Goal: Task Accomplishment & Management: Manage account settings

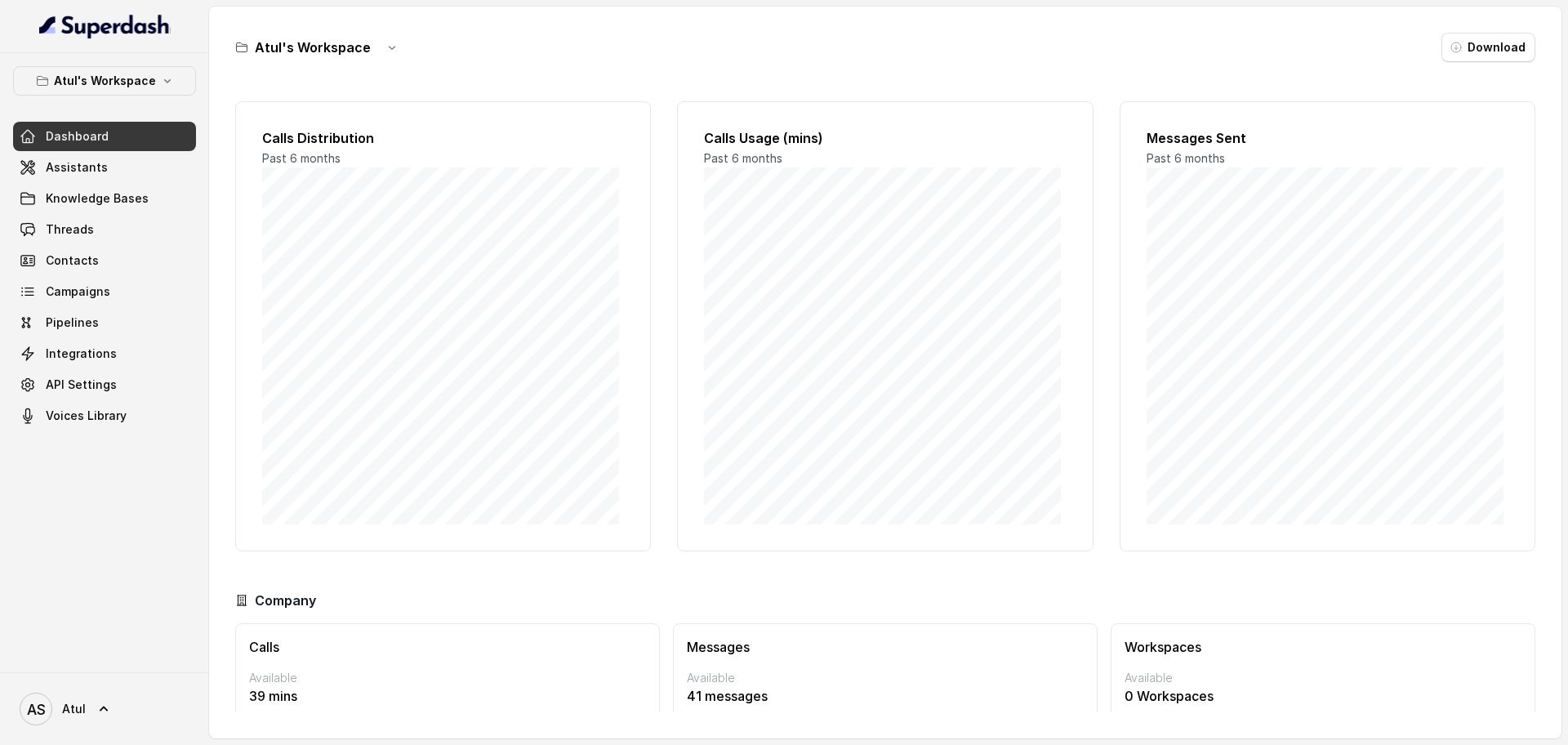
scroll to position [67, 0]
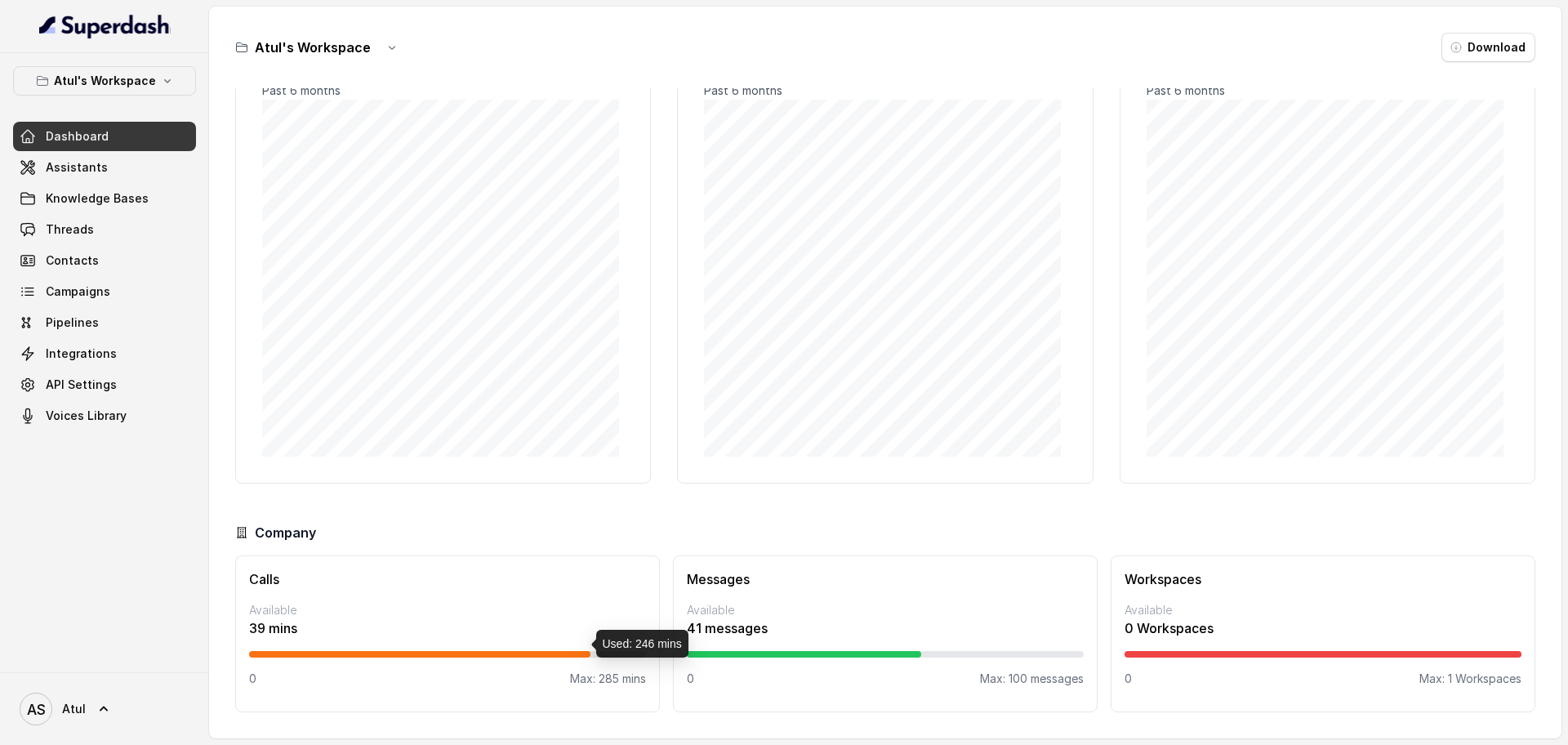
click at [545, 657] on div at bounding box center [420, 653] width 341 height 6
click at [100, 225] on link "Threads" at bounding box center [105, 229] width 183 height 30
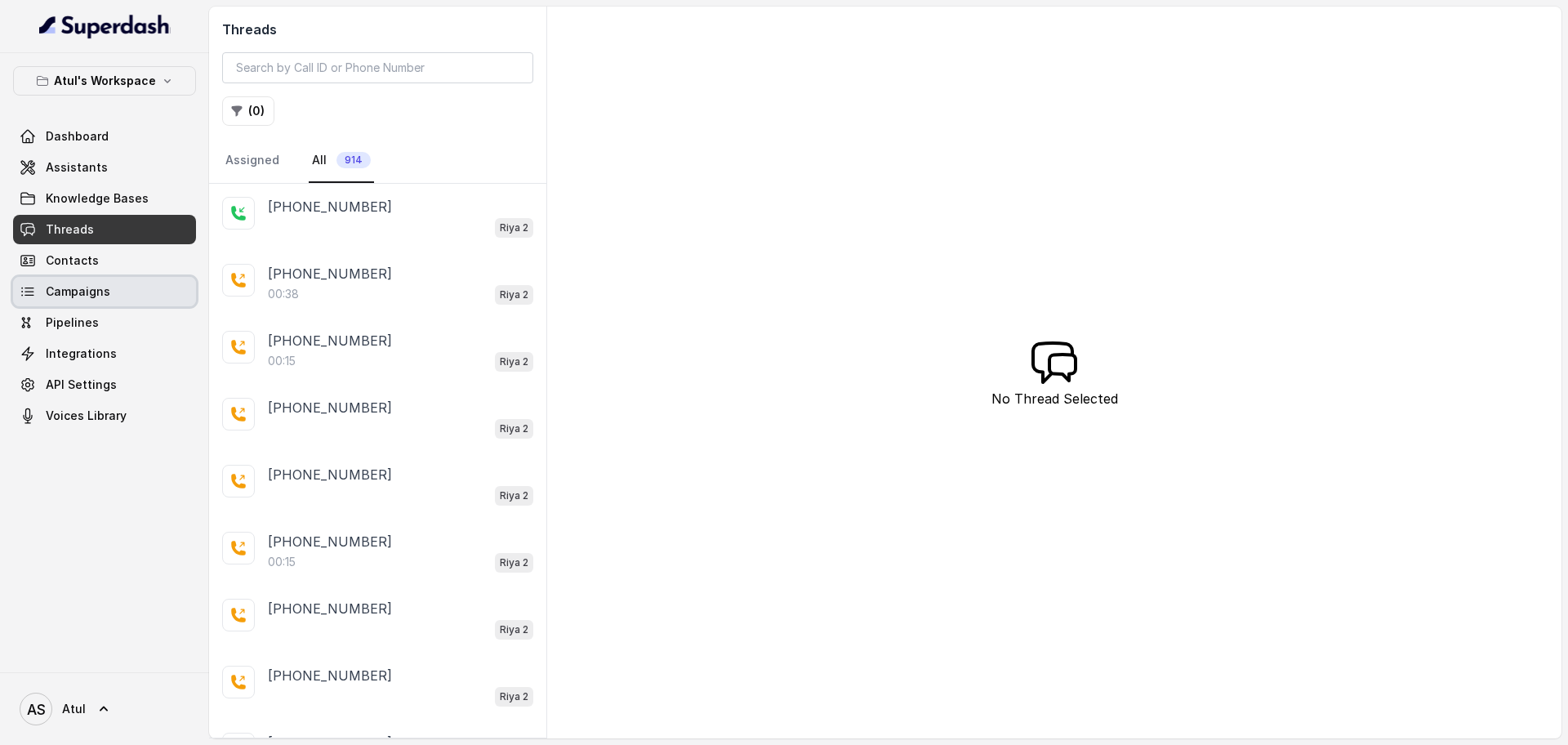
click at [93, 288] on span "Campaigns" at bounding box center [78, 291] width 65 height 16
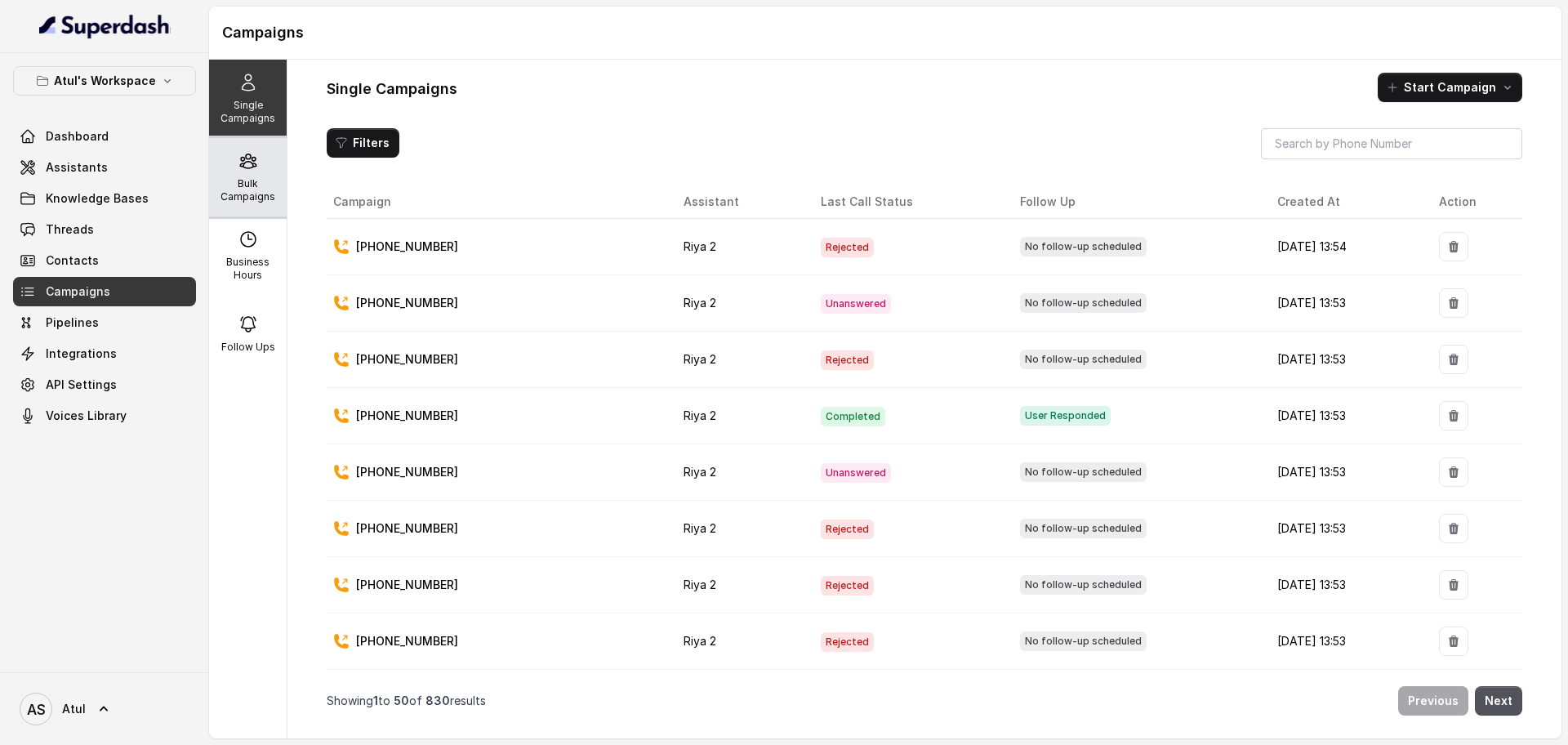
click at [256, 185] on p "Bulk Campaigns" at bounding box center [248, 190] width 65 height 26
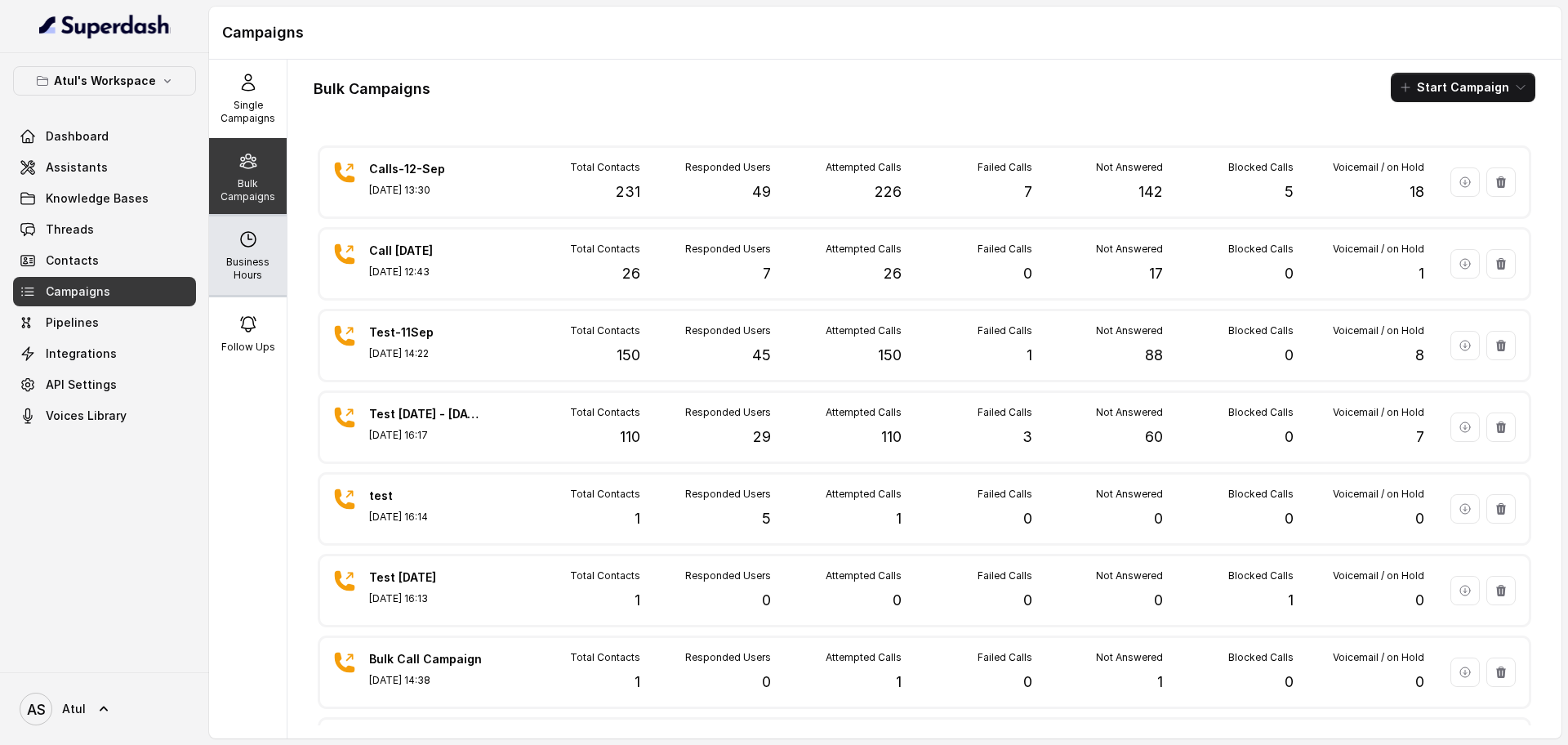
click at [225, 268] on p "Business Hours" at bounding box center [248, 269] width 65 height 26
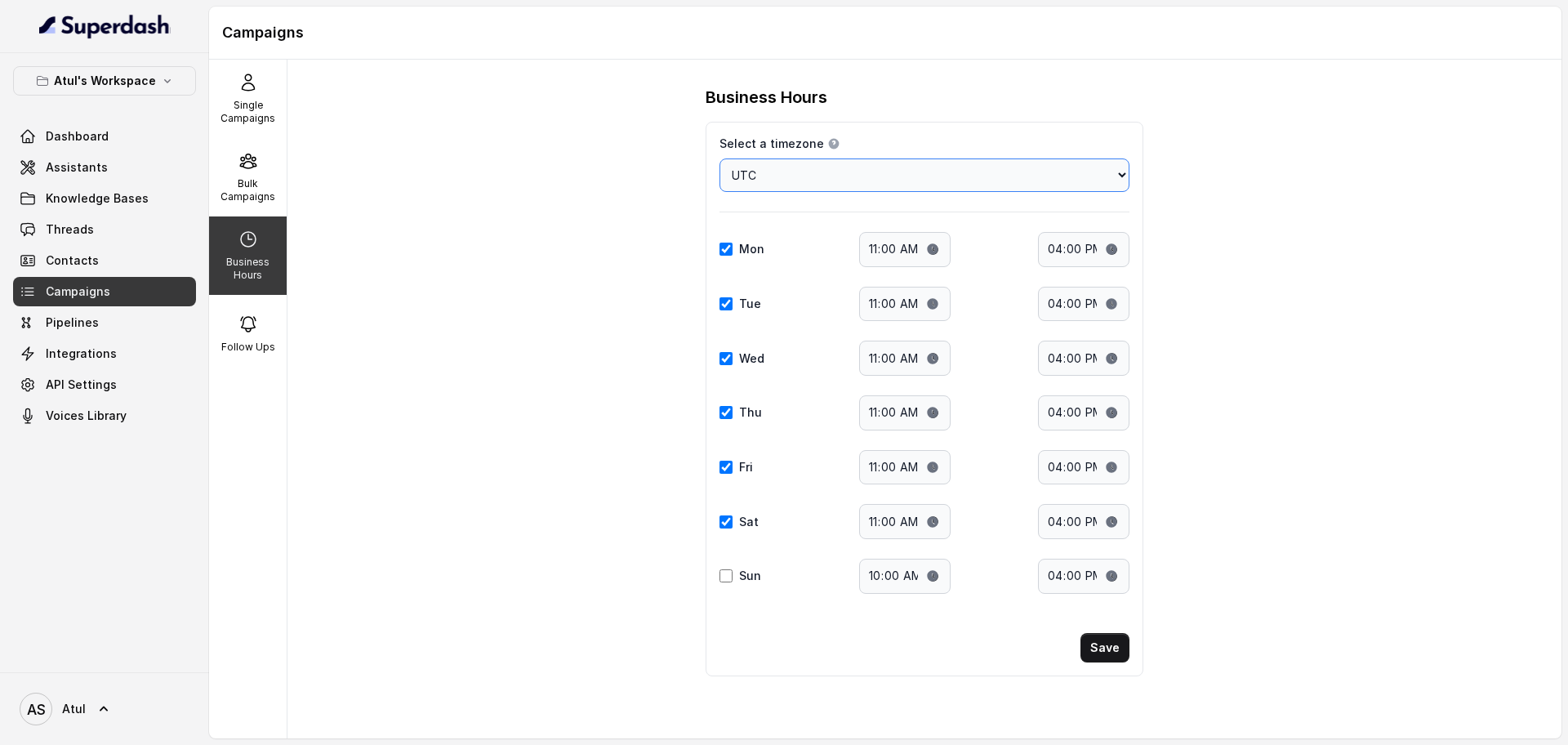
click at [1112, 171] on select "Choose a timezone [GEOGRAPHIC_DATA]/[GEOGRAPHIC_DATA] [GEOGRAPHIC_DATA]/[GEOGRA…" at bounding box center [925, 174] width 410 height 33
click at [1022, 174] on select "Choose a timezone [GEOGRAPHIC_DATA]/[GEOGRAPHIC_DATA] [GEOGRAPHIC_DATA]/[GEOGRA…" at bounding box center [925, 174] width 410 height 33
select select "[GEOGRAPHIC_DATA]/[GEOGRAPHIC_DATA]"
click at [720, 158] on select "Choose a timezone [GEOGRAPHIC_DATA]/[GEOGRAPHIC_DATA] [GEOGRAPHIC_DATA]/[GEOGRA…" at bounding box center [925, 174] width 410 height 33
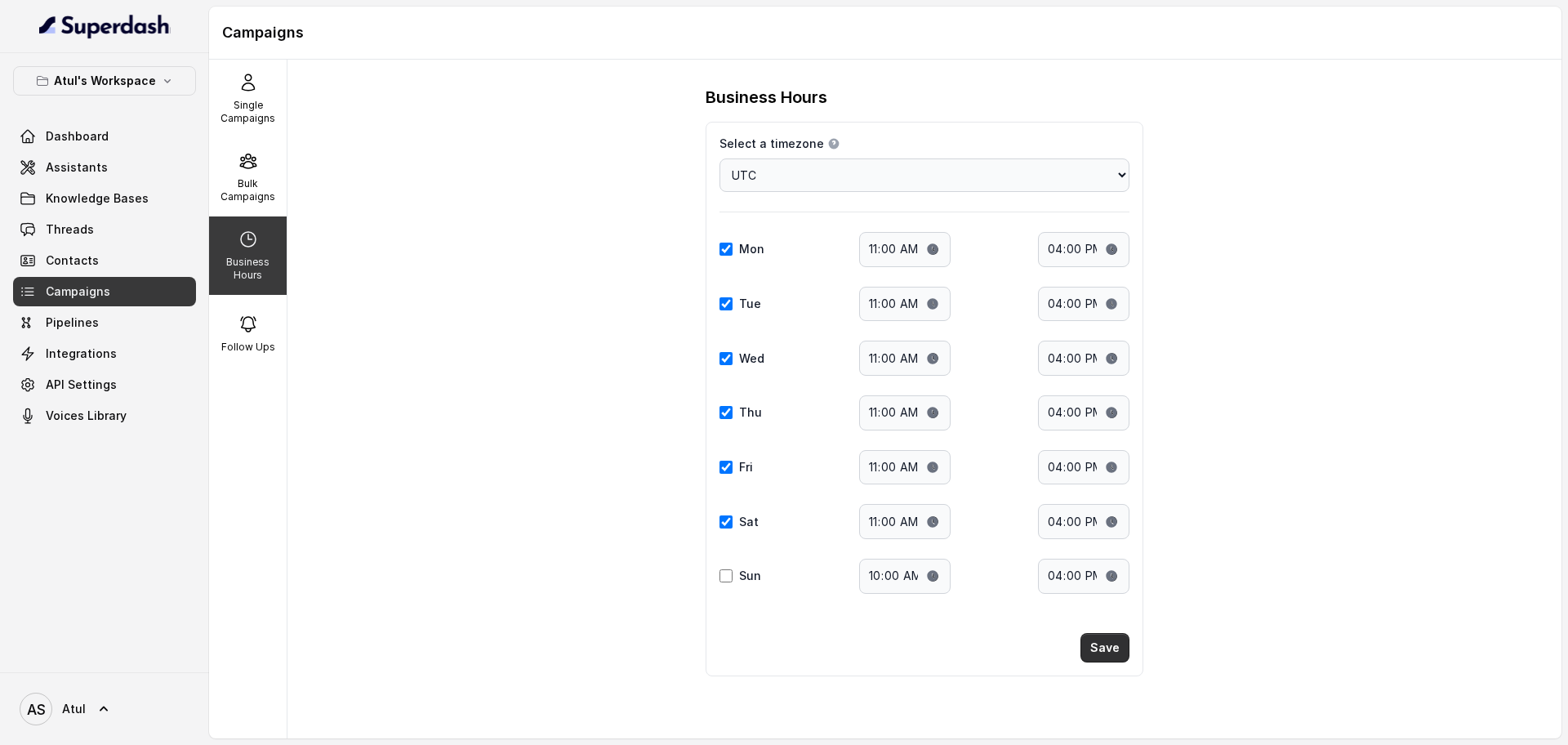
click at [1120, 649] on button "Save" at bounding box center [1105, 647] width 49 height 30
click at [243, 177] on p "Bulk Campaigns" at bounding box center [248, 190] width 65 height 26
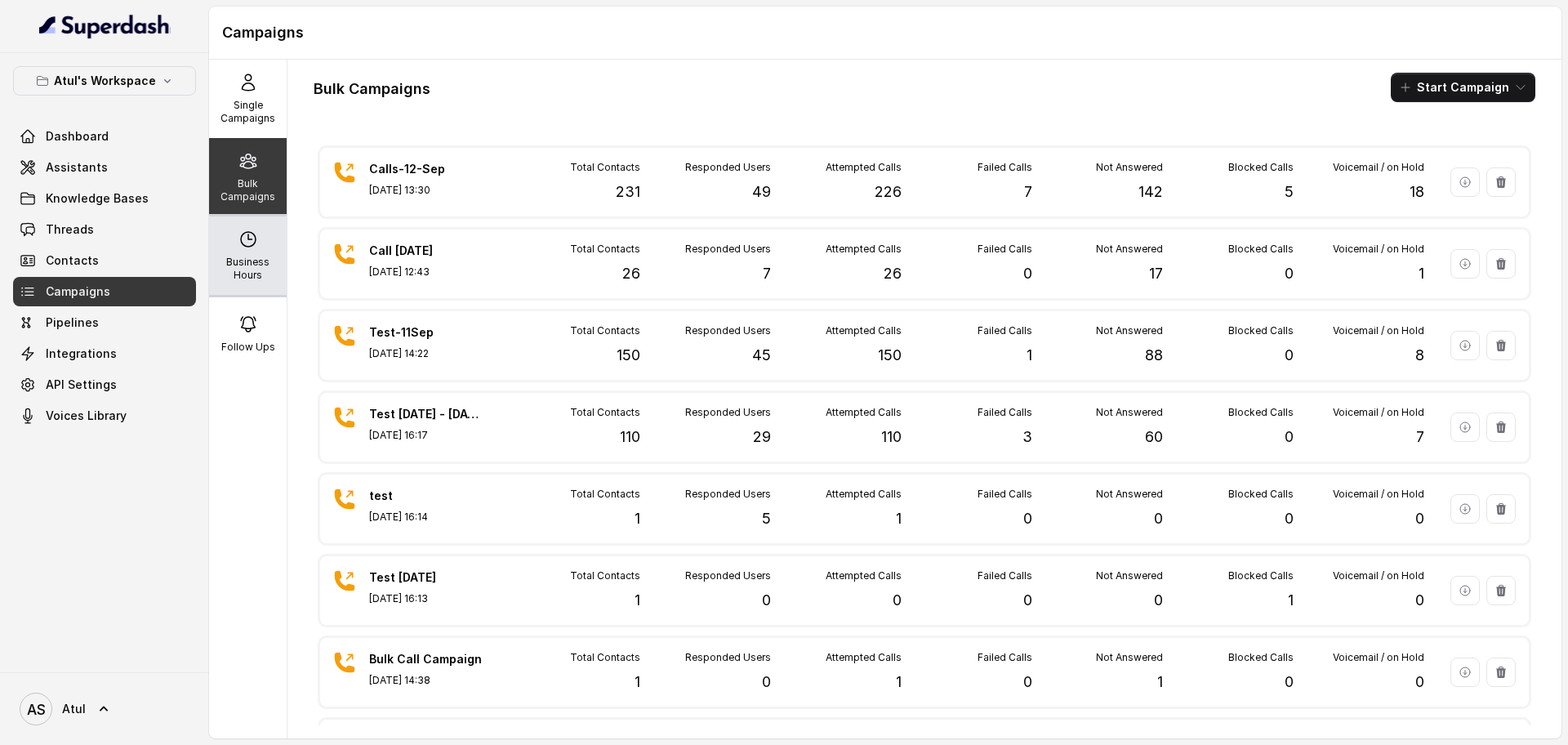
click at [242, 263] on p "Business Hours" at bounding box center [248, 269] width 65 height 26
select select "[GEOGRAPHIC_DATA]/[GEOGRAPHIC_DATA]"
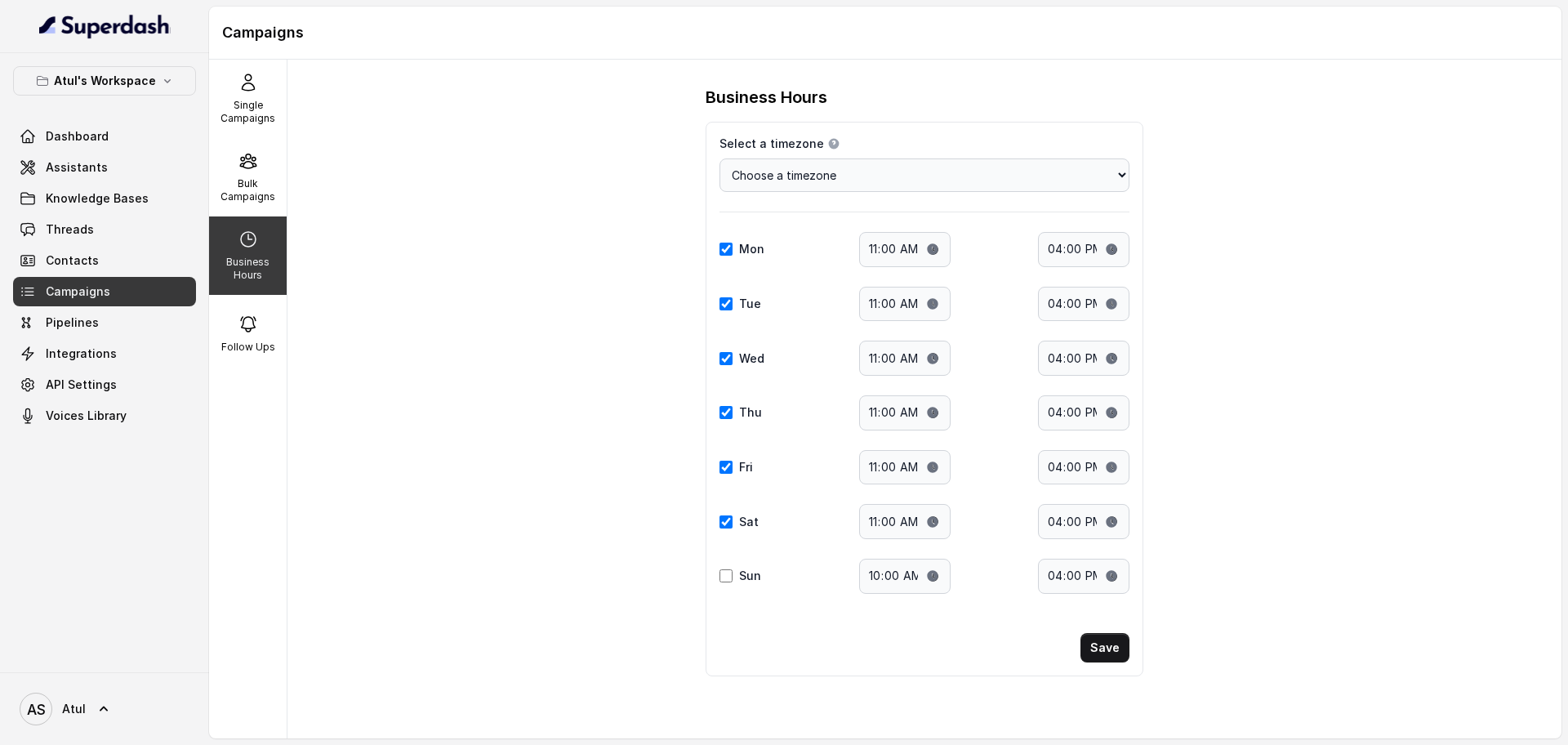
click at [402, 228] on div "Business Hours Select a timezone Details Select a timezone that fits your locat…" at bounding box center [925, 398] width 1274 height 678
click at [1110, 248] on input "16:00" at bounding box center [1084, 249] width 92 height 35
click at [932, 247] on input "11:00" at bounding box center [905, 249] width 92 height 35
type input "13:00"
click at [1331, 267] on div "Business Hours Select a timezone Details Select a timezone that fits your locat…" at bounding box center [925, 398] width 1274 height 678
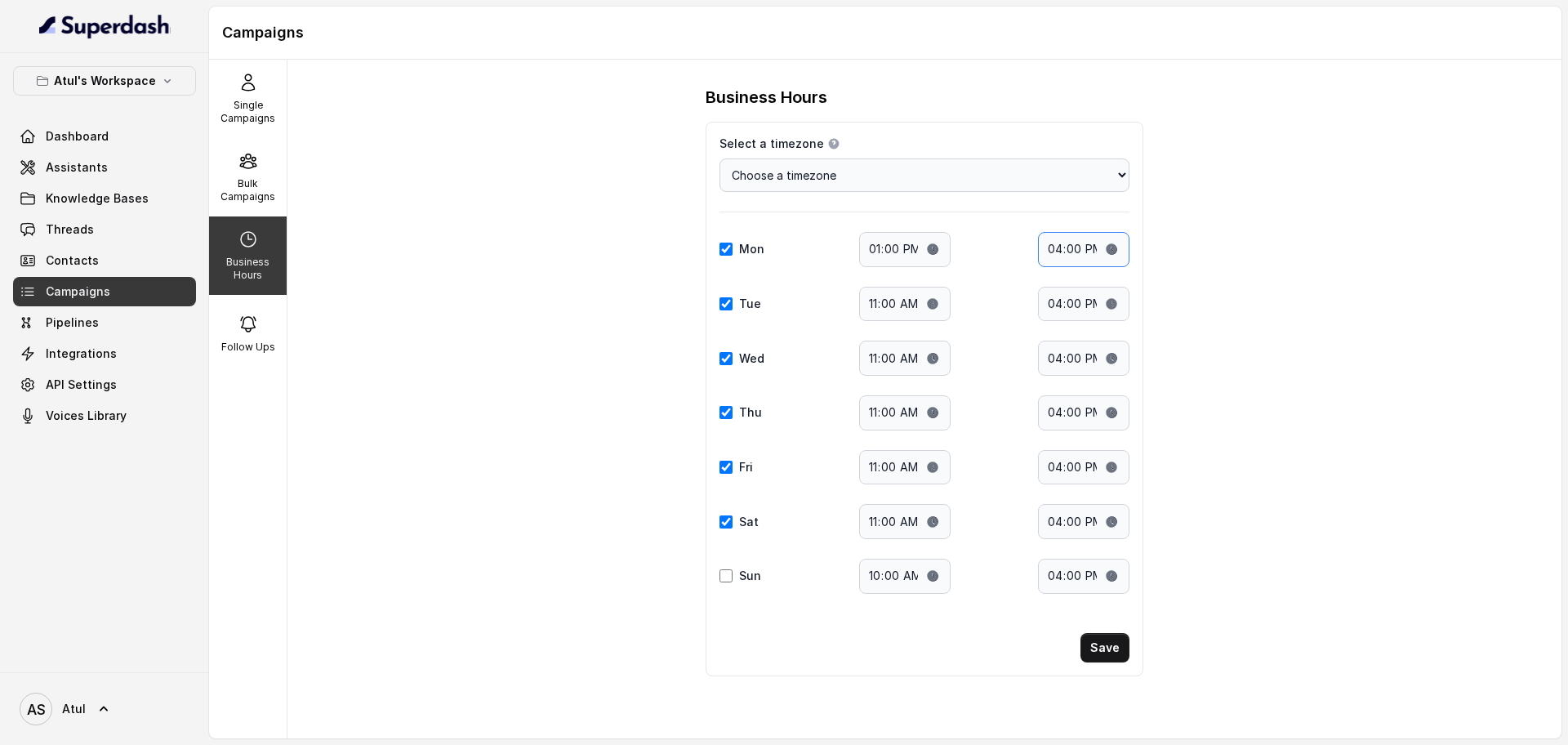
click at [1119, 247] on input "16:00" at bounding box center [1084, 249] width 92 height 35
type input "15:00"
click at [1290, 370] on div "Business Hours Select a timezone Details Select a timezone that fits your locat…" at bounding box center [925, 398] width 1274 height 678
click at [923, 302] on input "11:00" at bounding box center [905, 304] width 92 height 35
click at [933, 303] on input "11:00" at bounding box center [905, 304] width 92 height 35
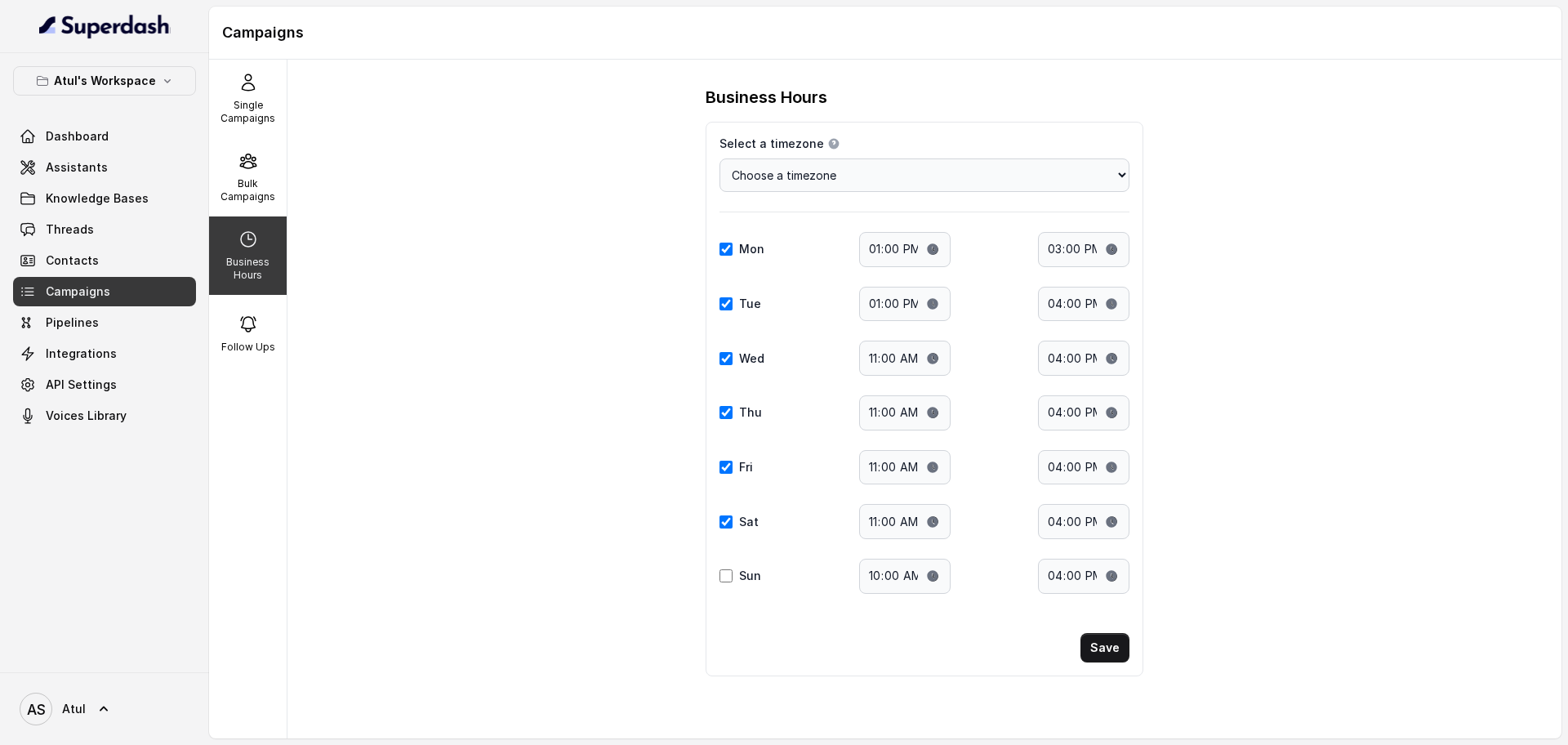
type input "13:00"
click at [1117, 647] on button "Save" at bounding box center [1105, 647] width 49 height 30
click at [933, 355] on input "11:00" at bounding box center [905, 358] width 92 height 35
type input "13:00"
click at [1109, 652] on button "Save" at bounding box center [1105, 647] width 49 height 30
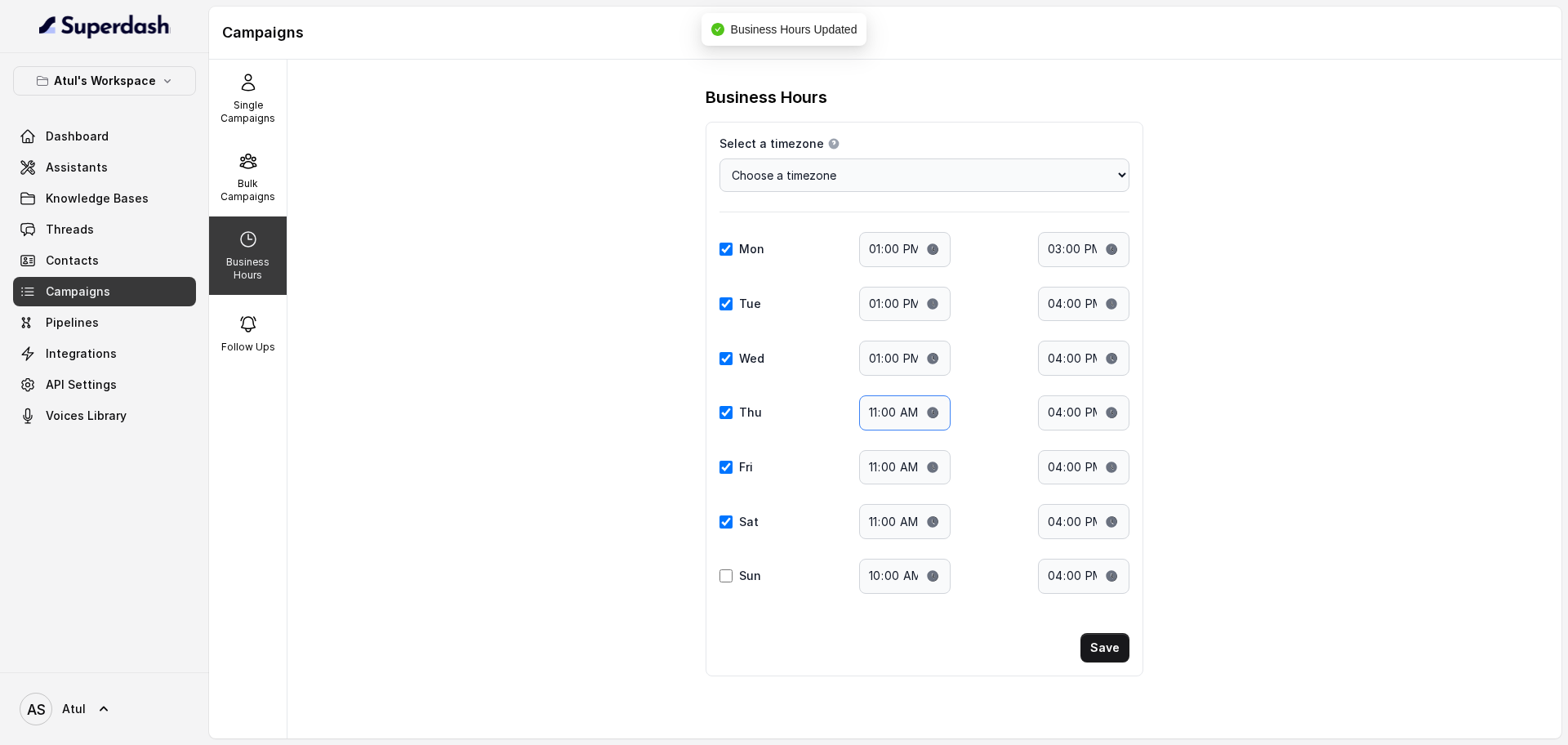
click at [917, 419] on input "11:00" at bounding box center [905, 412] width 92 height 35
click at [940, 415] on input "11:00" at bounding box center [905, 412] width 92 height 35
type input "13:00"
click at [1113, 654] on button "Save" at bounding box center [1105, 647] width 49 height 30
click at [931, 474] on input "11:00" at bounding box center [905, 467] width 92 height 35
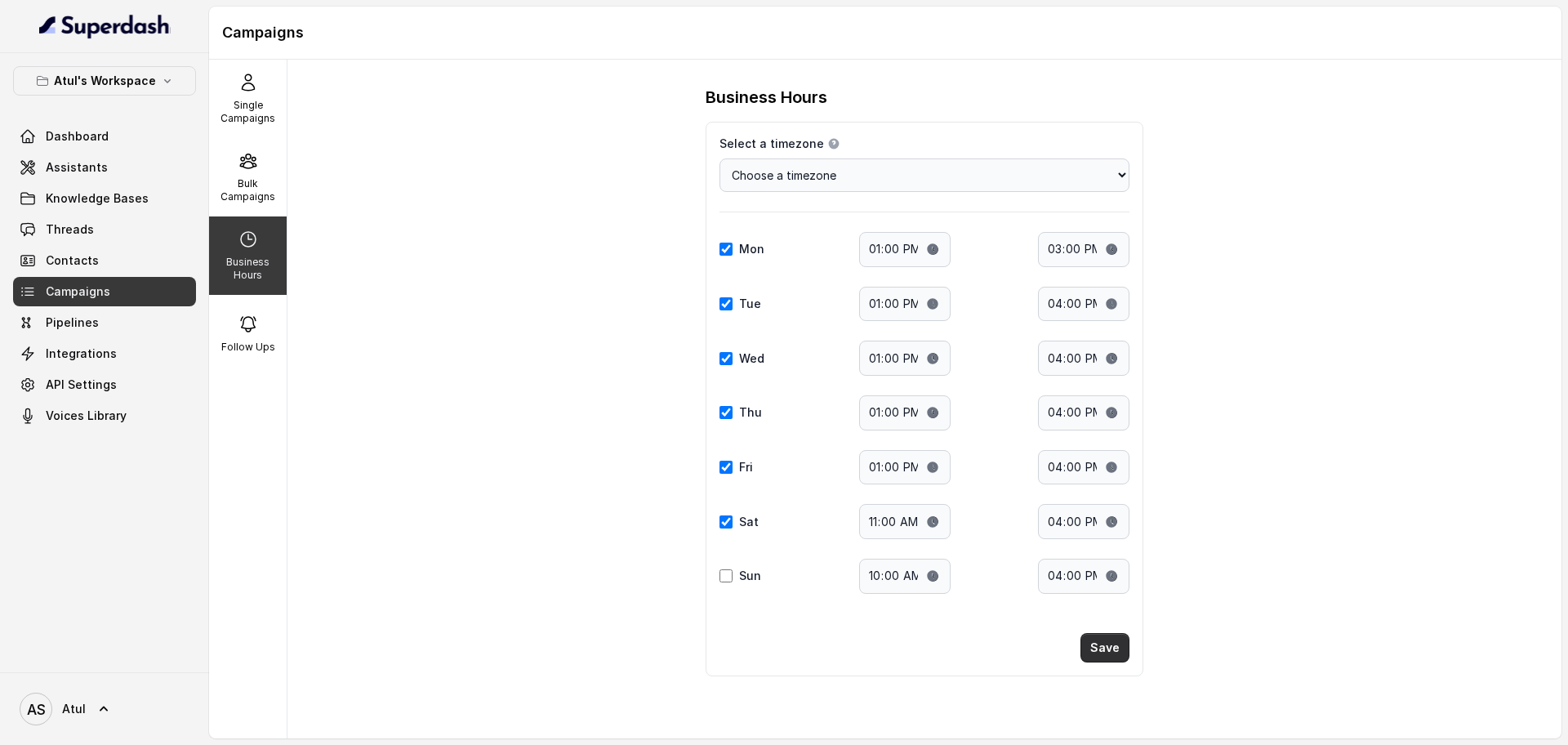
type input "13:00"
click at [1114, 652] on button "Save" at bounding box center [1105, 647] width 49 height 30
click at [936, 523] on input "11:00" at bounding box center [905, 521] width 92 height 35
type input "13:00"
click at [1221, 625] on div "Business Hours Select a timezone Details Select a timezone that fits your locat…" at bounding box center [925, 398] width 1274 height 678
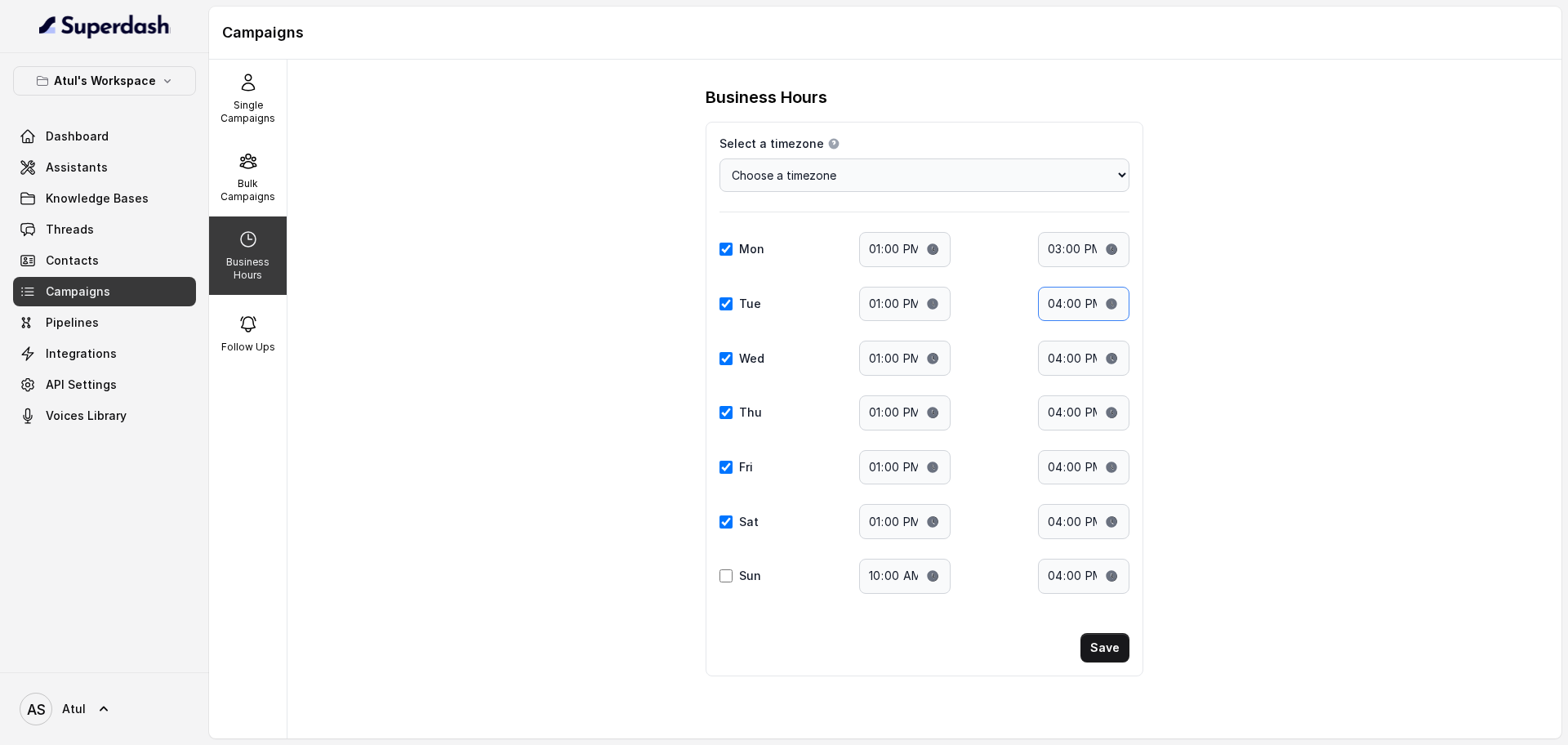
click at [1100, 315] on input "16:00" at bounding box center [1084, 304] width 92 height 35
click at [1109, 305] on input "16:00" at bounding box center [1084, 304] width 92 height 35
type input "15:00"
click at [1250, 439] on div "Business Hours Select a timezone Details Select a timezone that fits your locat…" at bounding box center [925, 398] width 1274 height 678
click at [1052, 357] on input "16:00" at bounding box center [1084, 358] width 92 height 35
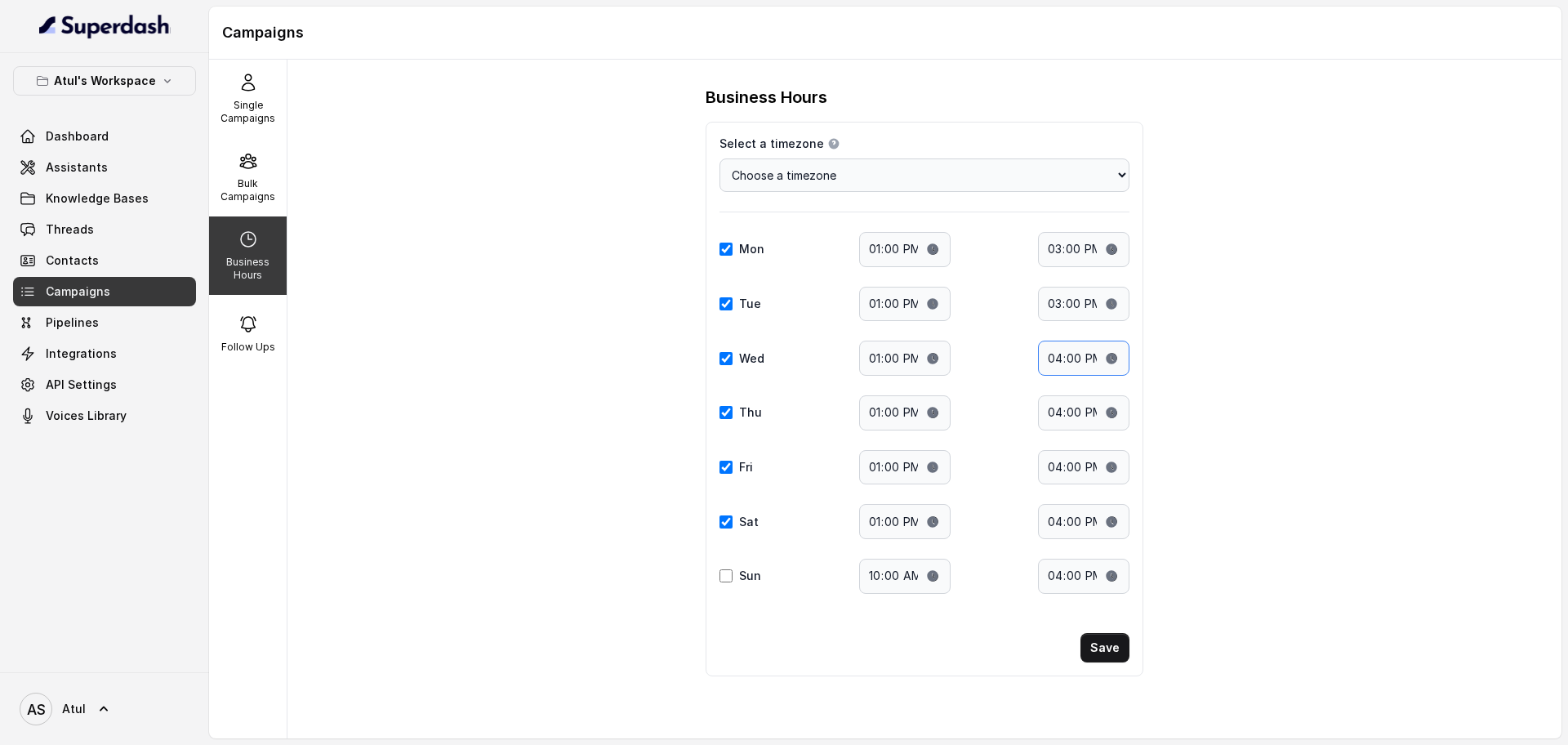
click at [1055, 372] on input "16:00" at bounding box center [1084, 358] width 92 height 35
click at [1055, 367] on input "16:00" at bounding box center [1084, 358] width 92 height 35
click at [1060, 361] on input "16:00" at bounding box center [1084, 358] width 92 height 35
click at [1082, 360] on input "16:00" at bounding box center [1084, 358] width 92 height 35
click at [1276, 394] on div "Business Hours Select a timezone Details Select a timezone that fits your locat…" at bounding box center [925, 398] width 1274 height 678
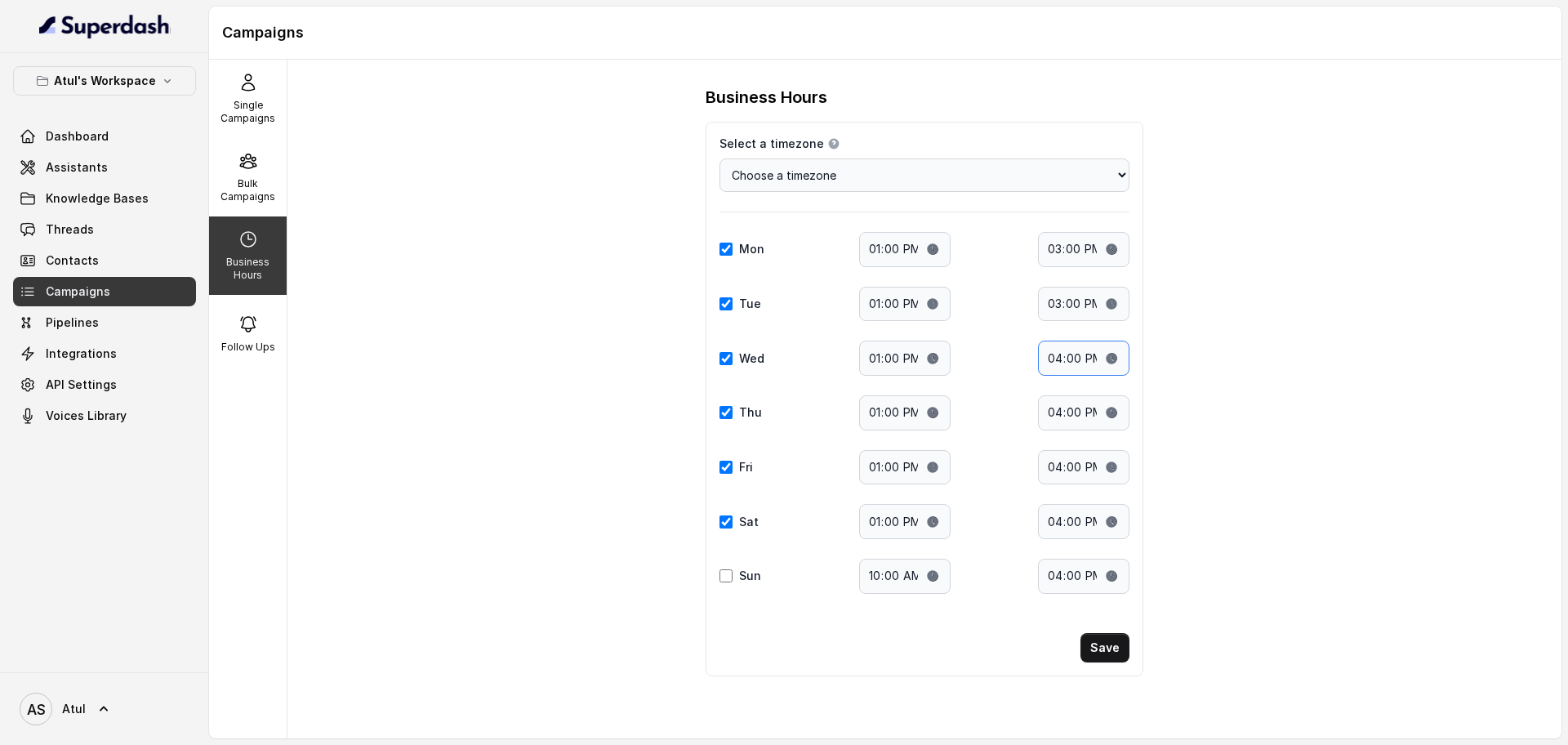
click at [1071, 355] on input "16:00" at bounding box center [1084, 358] width 92 height 35
click at [1058, 355] on input "16:00" at bounding box center [1084, 358] width 92 height 35
click at [1114, 361] on input "16:00" at bounding box center [1084, 358] width 92 height 35
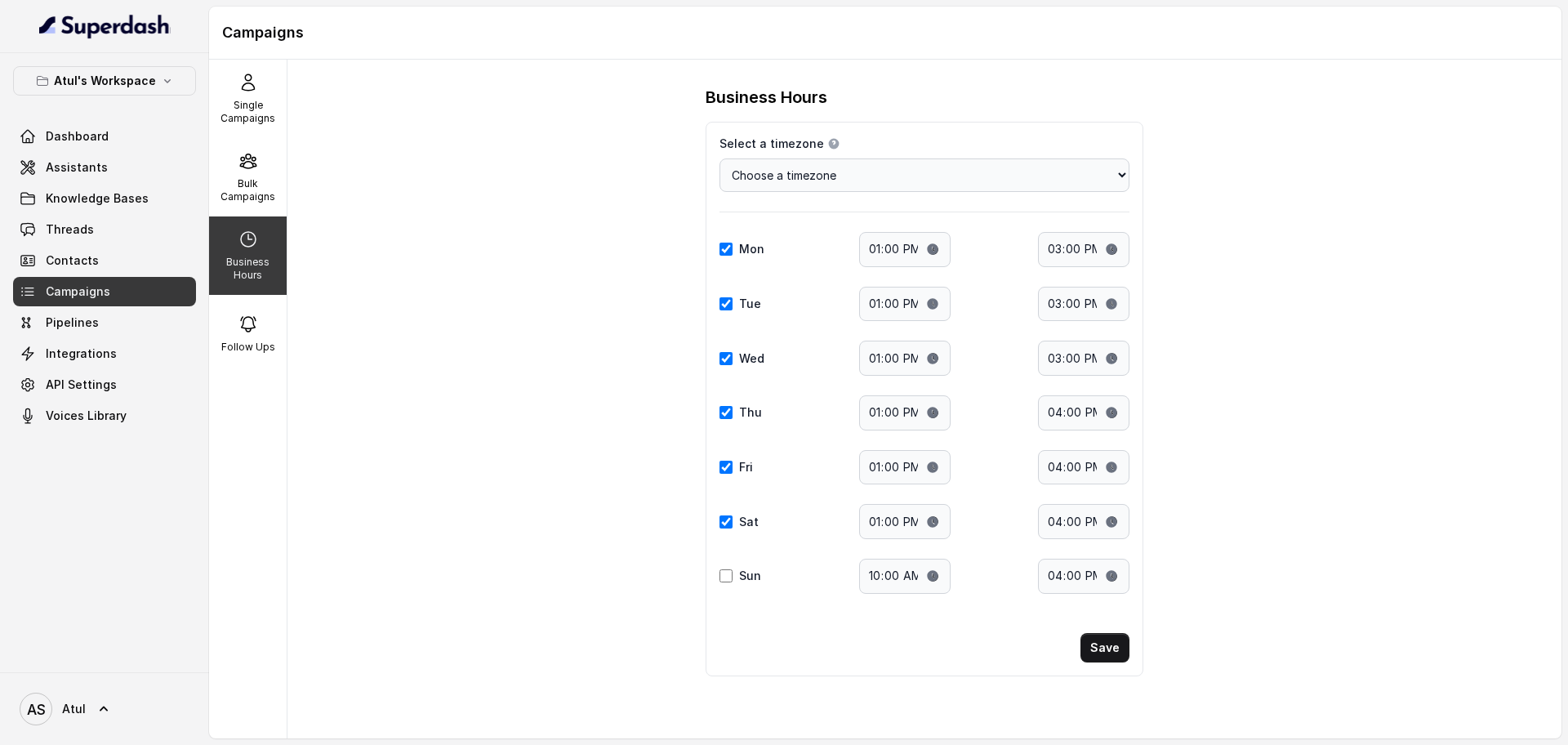
type input "15:00"
click at [1255, 411] on div "Business Hours Select a timezone Details Select a timezone that fits your locat…" at bounding box center [925, 398] width 1274 height 678
click at [1113, 411] on input "16:00" at bounding box center [1084, 412] width 92 height 35
type input "15:00"
click at [1359, 448] on div "Business Hours Select a timezone Details Select a timezone that fits your locat…" at bounding box center [925, 398] width 1274 height 678
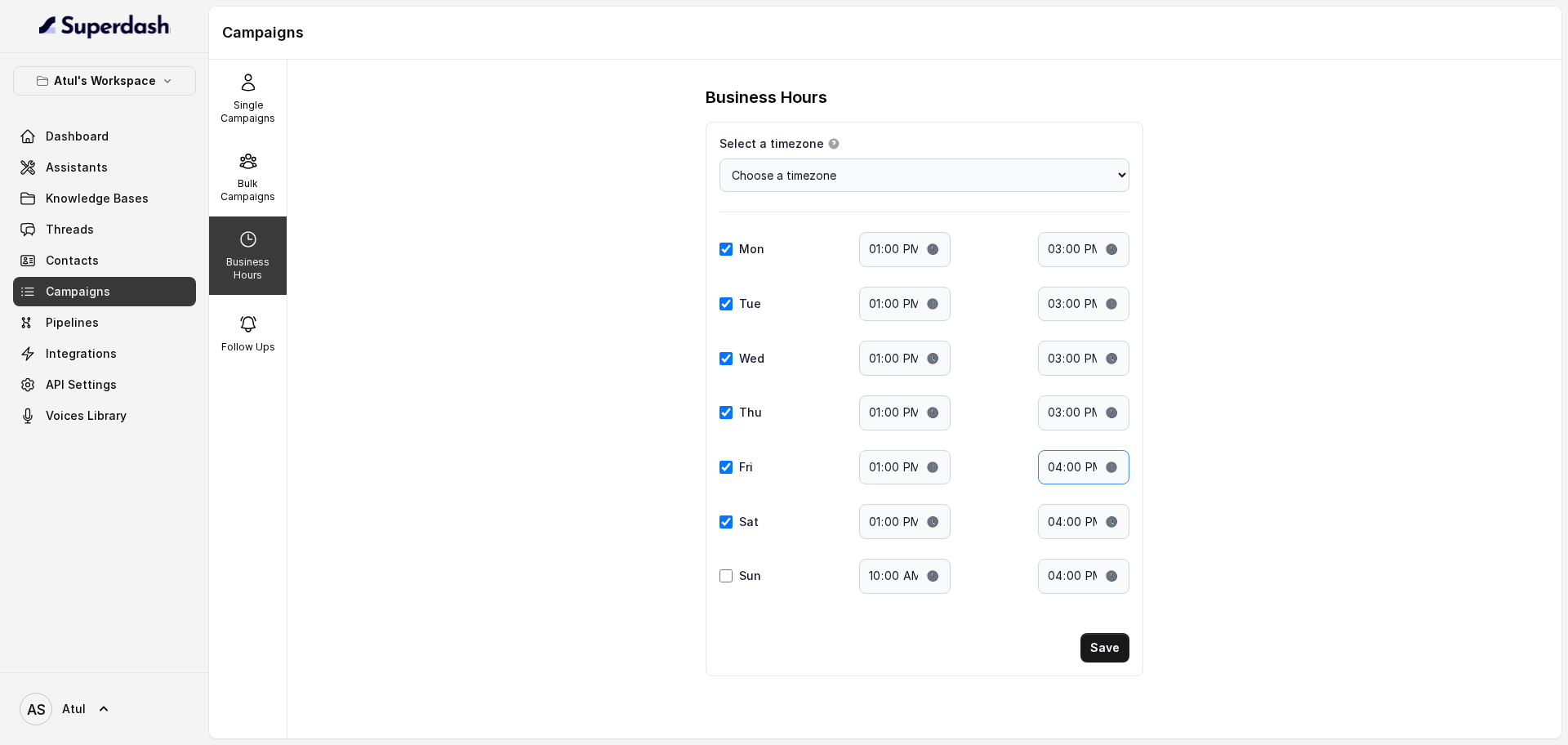
click at [1115, 464] on input "16:00" at bounding box center [1084, 467] width 92 height 35
type input "15:00"
click at [1317, 465] on div "Business Hours Select a timezone Details Select a timezone that fits your locat…" at bounding box center [925, 398] width 1274 height 678
click at [1111, 519] on input "16:00" at bounding box center [1084, 521] width 92 height 35
type input "15:00"
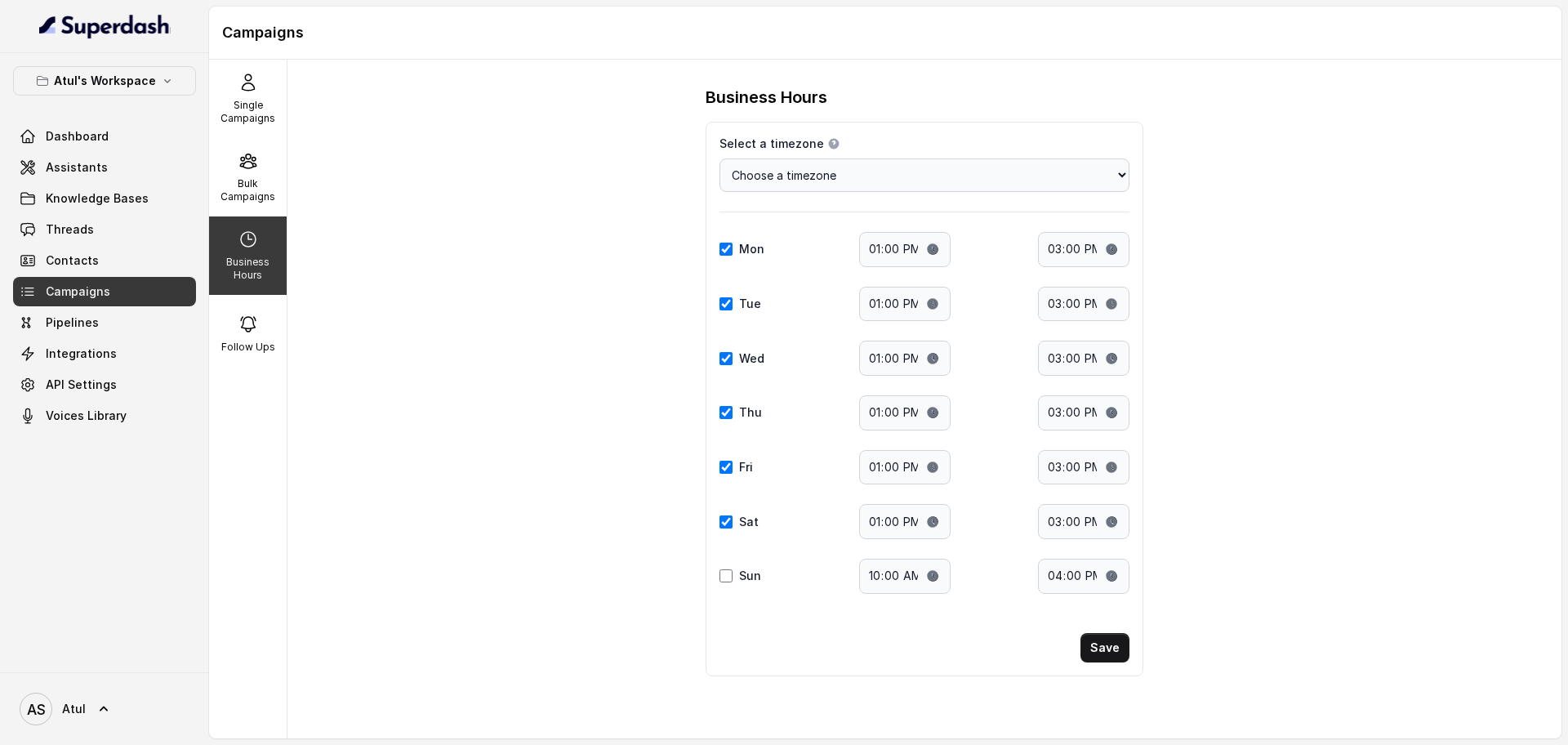
click at [1280, 481] on div "Business Hours Select a timezone Details Select a timezone that fits your locat…" at bounding box center [925, 398] width 1274 height 678
click at [1100, 651] on button "Save" at bounding box center [1105, 647] width 49 height 30
click at [1110, 646] on button "Save" at bounding box center [1105, 647] width 49 height 30
click at [260, 184] on p "Bulk Campaigns" at bounding box center [248, 190] width 65 height 26
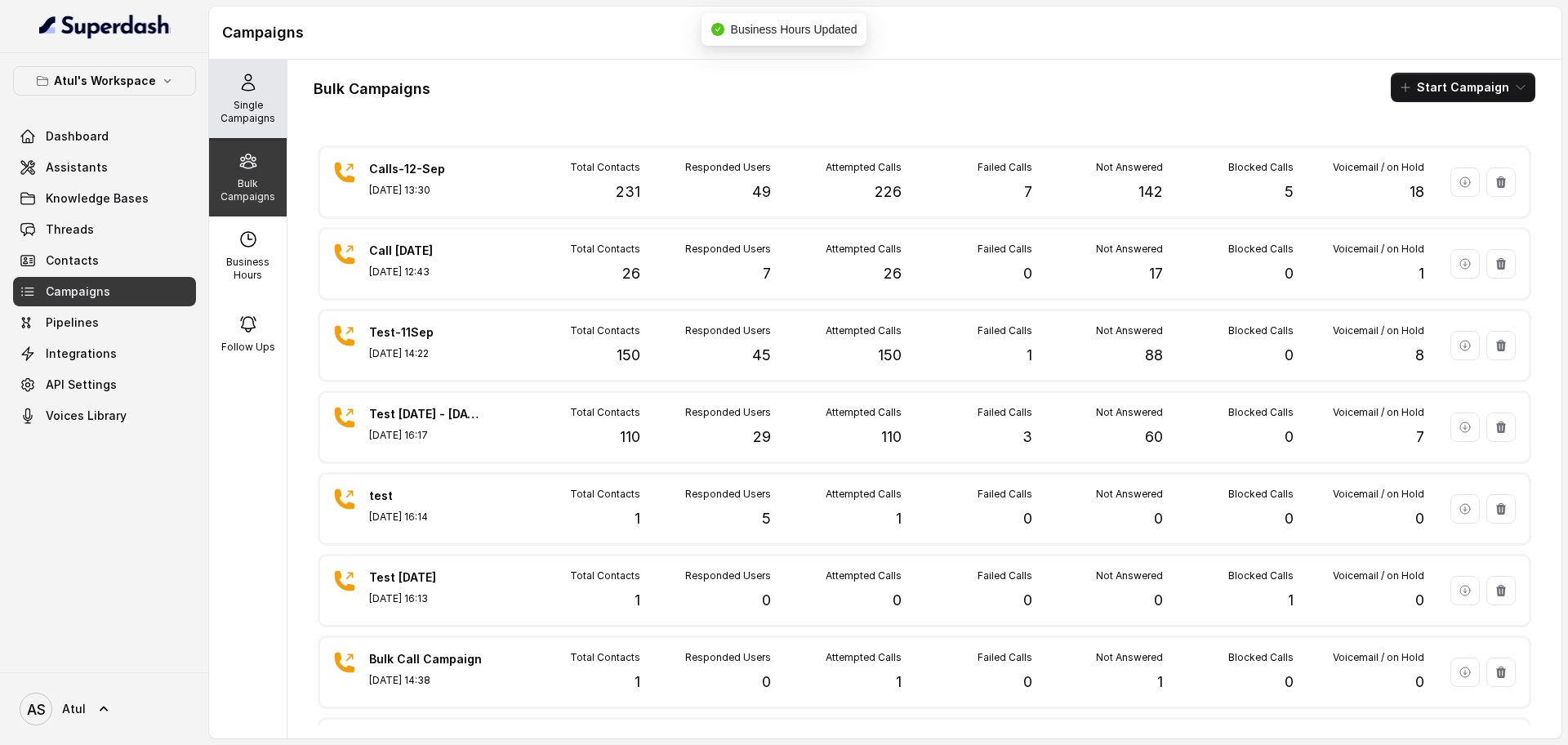
click at [251, 110] on p "Single Campaigns" at bounding box center [248, 111] width 65 height 26
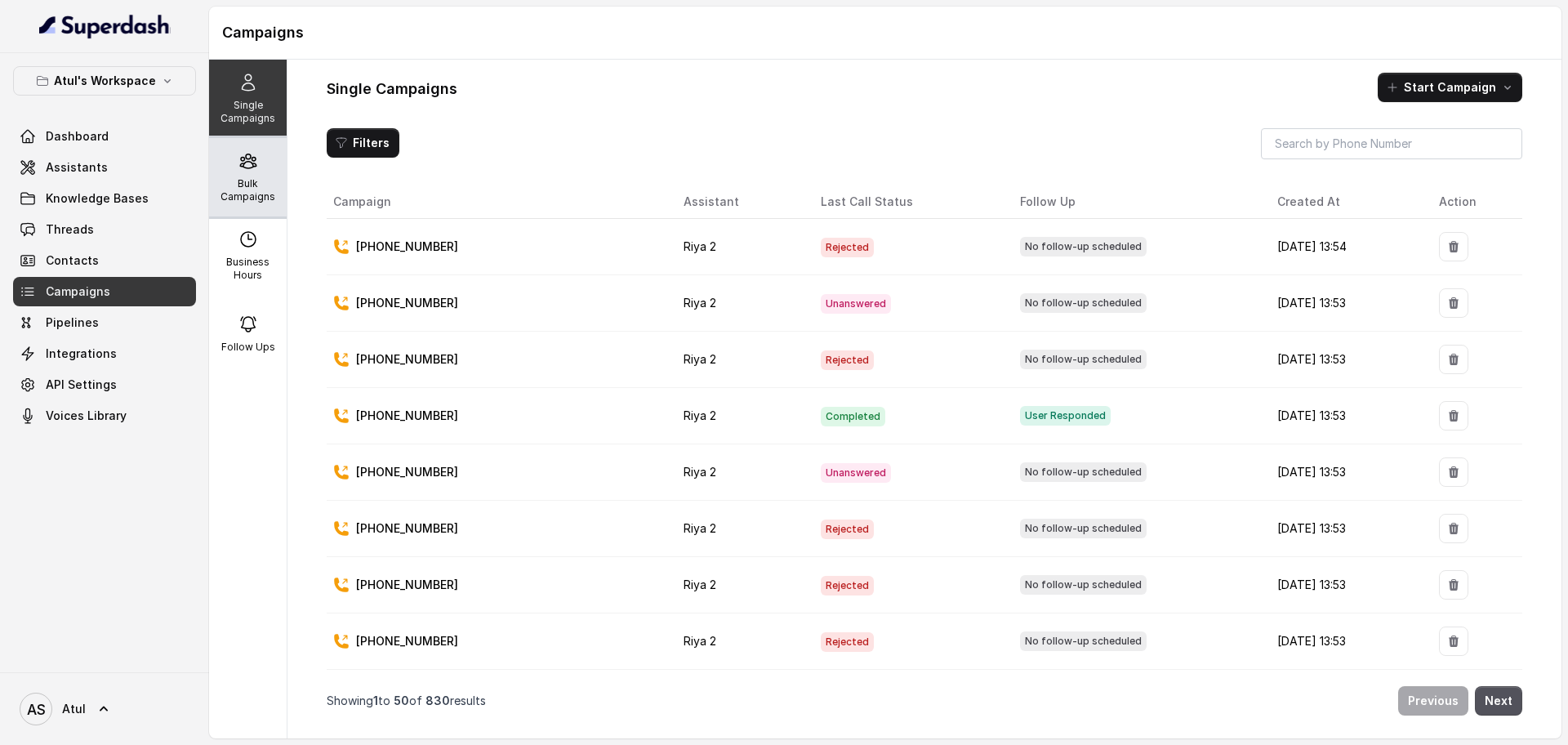
click at [245, 179] on p "Bulk Campaigns" at bounding box center [248, 190] width 65 height 26
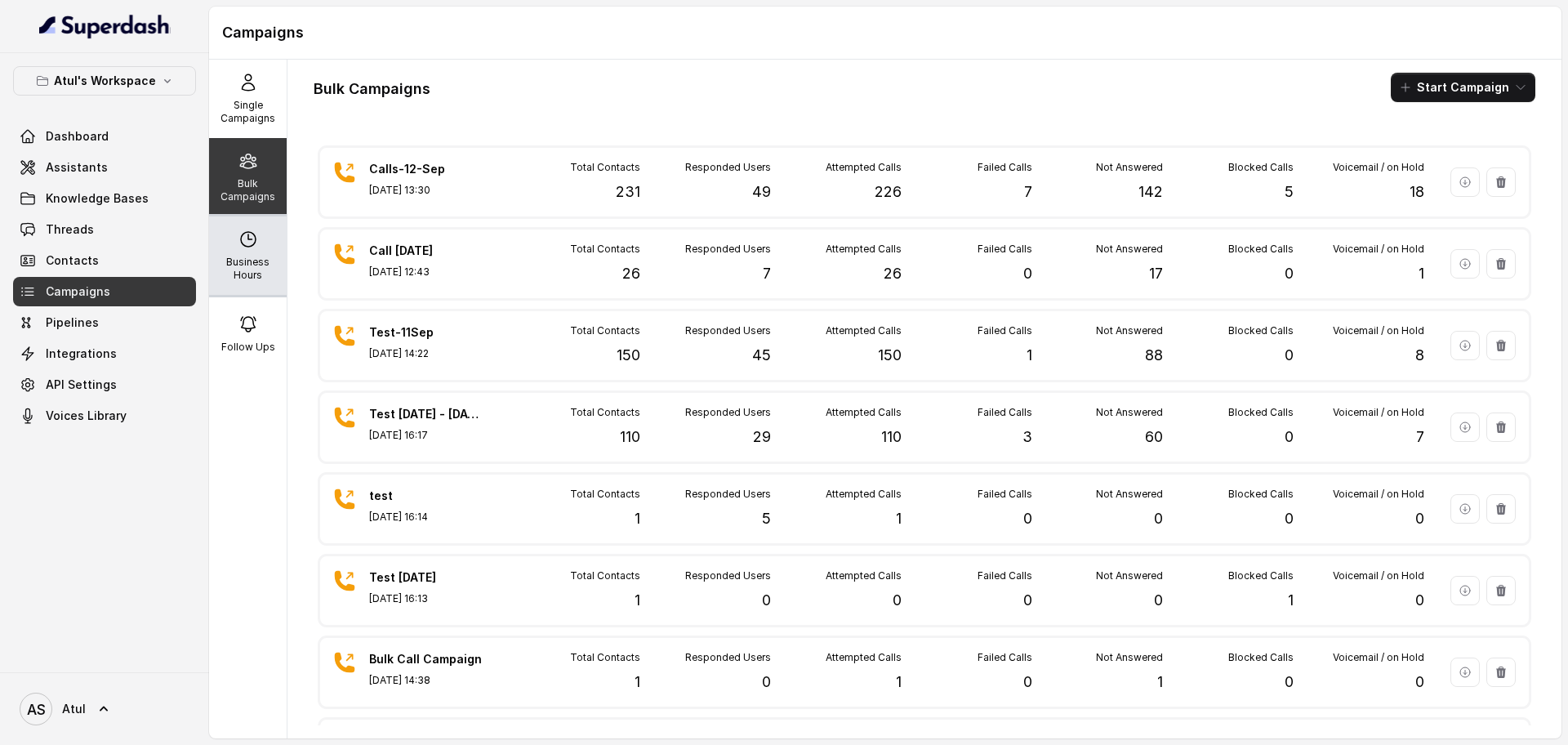
click at [251, 240] on div "Business Hours" at bounding box center [248, 255] width 77 height 78
select select "[GEOGRAPHIC_DATA]/[GEOGRAPHIC_DATA]"
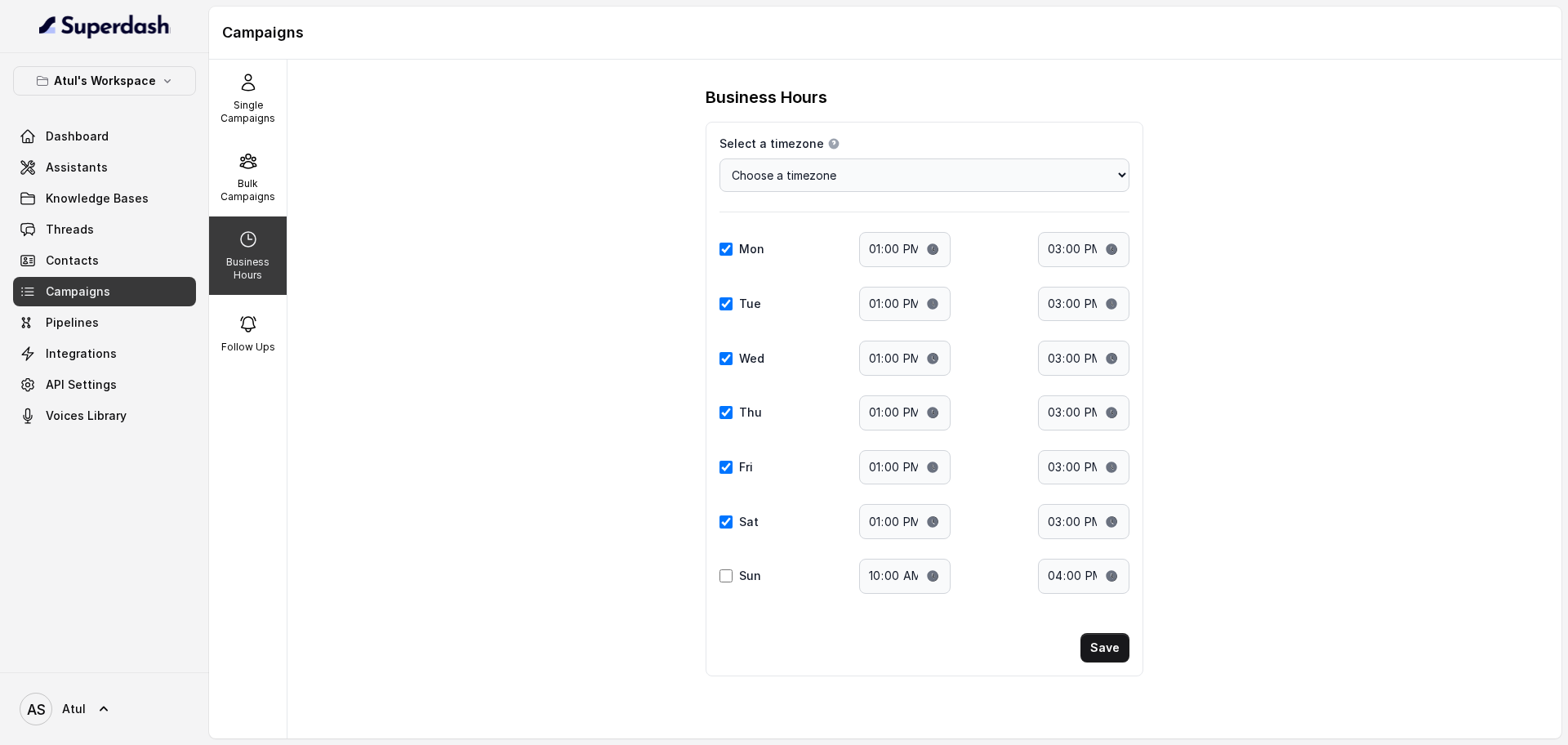
click at [87, 297] on span "Campaigns" at bounding box center [78, 291] width 65 height 16
click at [103, 291] on span "Campaigns" at bounding box center [78, 291] width 65 height 16
click at [242, 175] on div "Bulk Campaigns" at bounding box center [248, 177] width 77 height 78
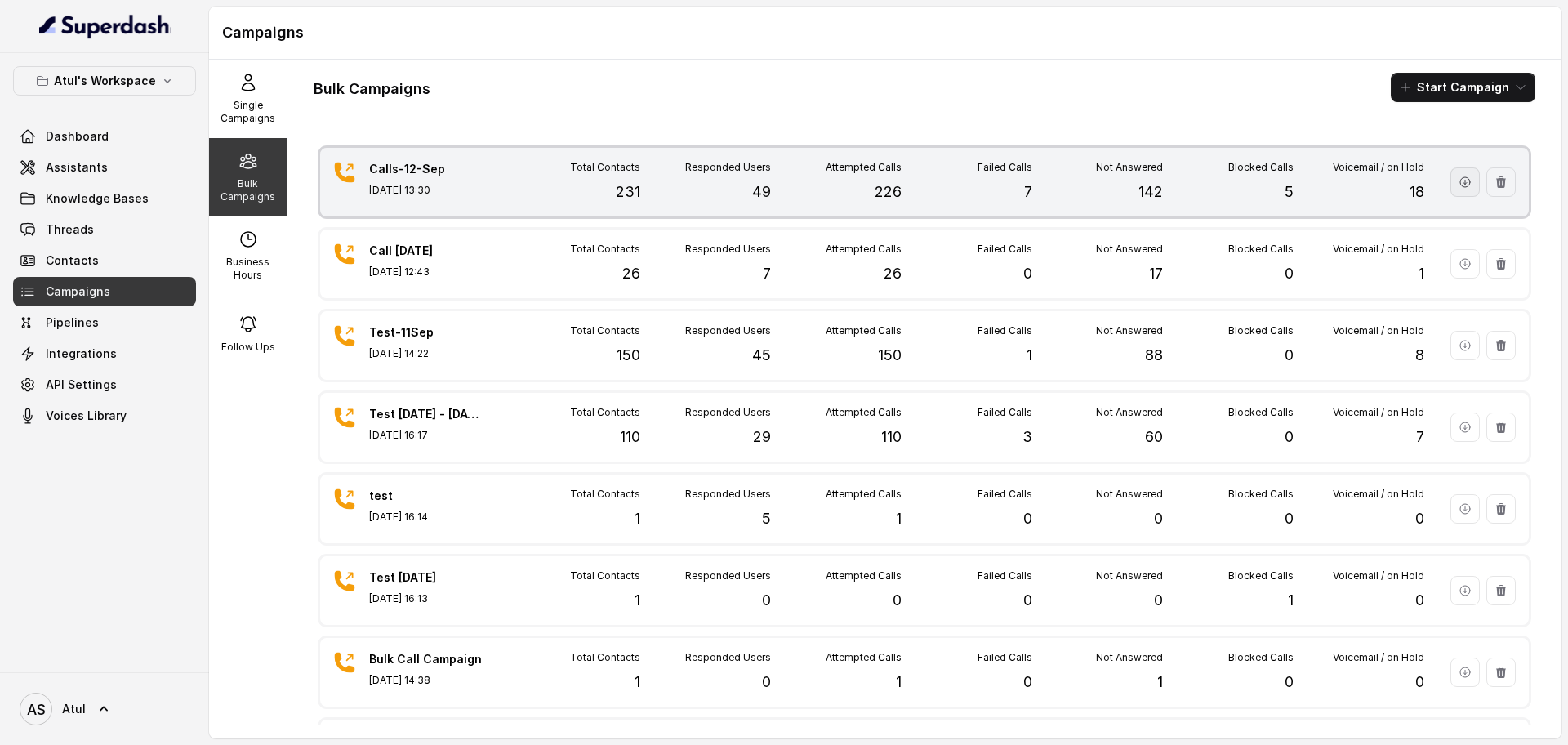
click at [1459, 184] on icon "button" at bounding box center [1466, 182] width 13 height 13
